Goal: Task Accomplishment & Management: Manage account settings

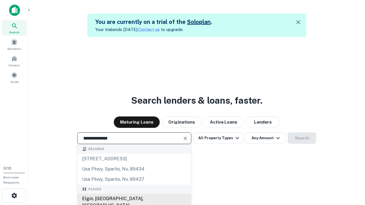
click at [134, 199] on div "Elgin, [GEOGRAPHIC_DATA], [GEOGRAPHIC_DATA]" at bounding box center [134, 202] width 113 height 17
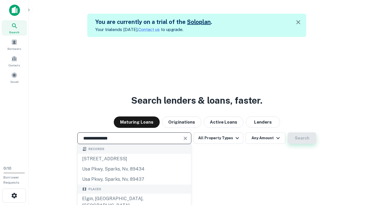
type input "**********"
click at [288, 133] on button "Search" at bounding box center [302, 138] width 29 height 11
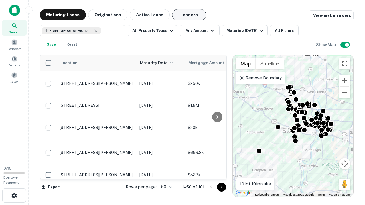
click at [189, 15] on button "Lenders" at bounding box center [189, 14] width 34 height 11
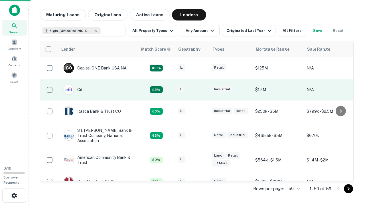
click at [202, 90] on div "IL" at bounding box center [192, 90] width 29 height 8
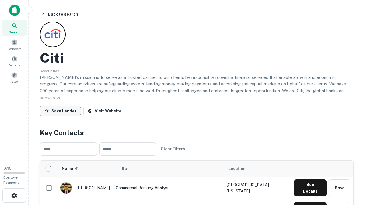
click at [60, 111] on button "Save Lender" at bounding box center [60, 111] width 41 height 10
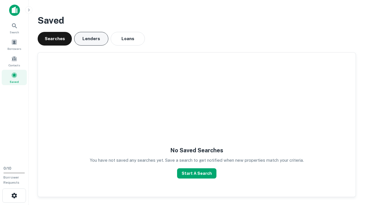
click at [91, 39] on button "Lenders" at bounding box center [91, 39] width 34 height 14
